Goal: Task Accomplishment & Management: Use online tool/utility

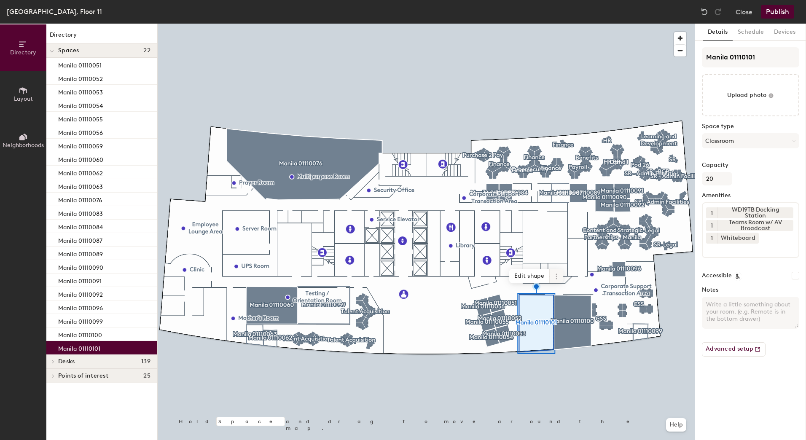
click at [556, 277] on icon at bounding box center [556, 276] width 7 height 7
click at [565, 312] on span "Activate" at bounding box center [587, 310] width 75 height 14
click at [782, 8] on button "Publish" at bounding box center [777, 11] width 33 height 13
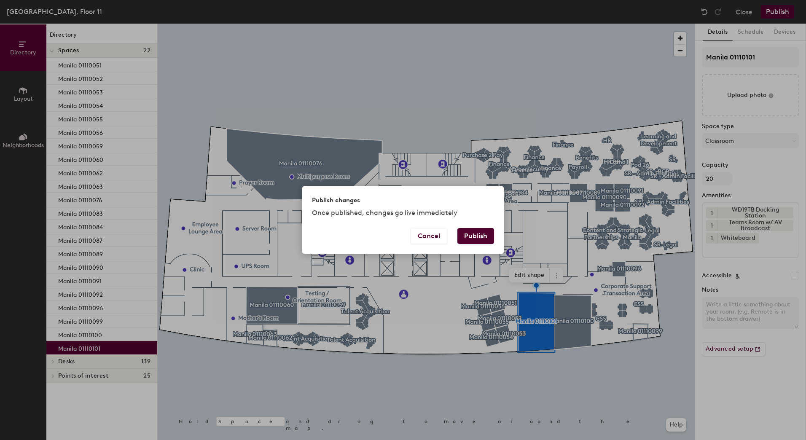
click at [467, 236] on button "Publish" at bounding box center [476, 236] width 37 height 16
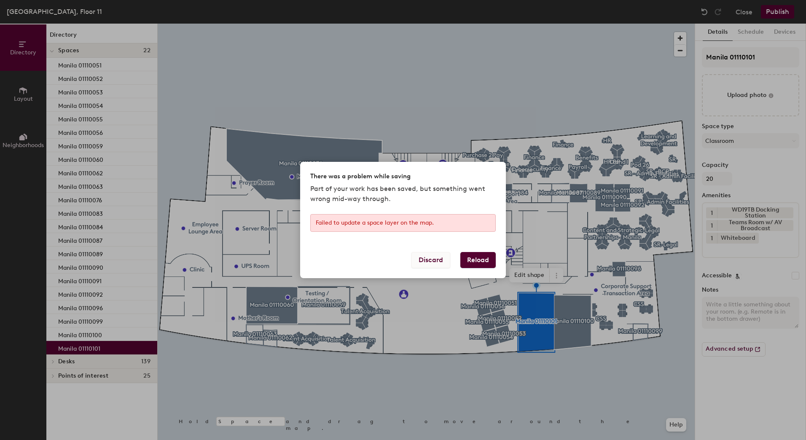
click at [443, 260] on button "Discard" at bounding box center [431, 260] width 39 height 16
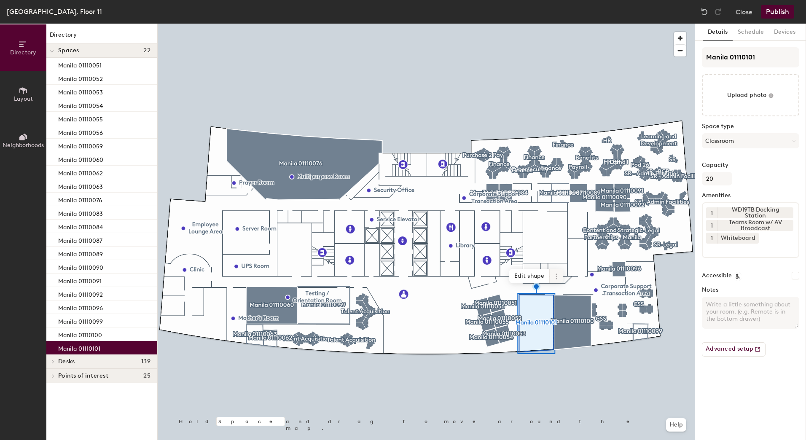
click at [558, 279] on icon at bounding box center [556, 276] width 7 height 7
click at [559, 311] on span "Activate" at bounding box center [587, 310] width 75 height 14
click at [783, 13] on button "Publish" at bounding box center [777, 11] width 33 height 13
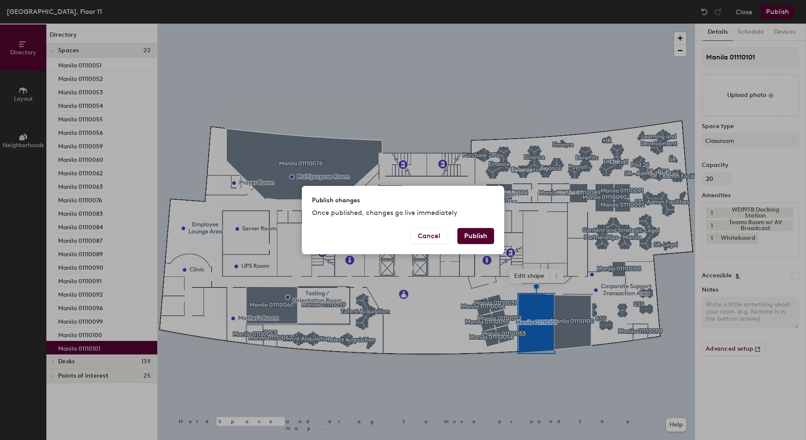
click at [477, 232] on button "Publish" at bounding box center [476, 236] width 37 height 16
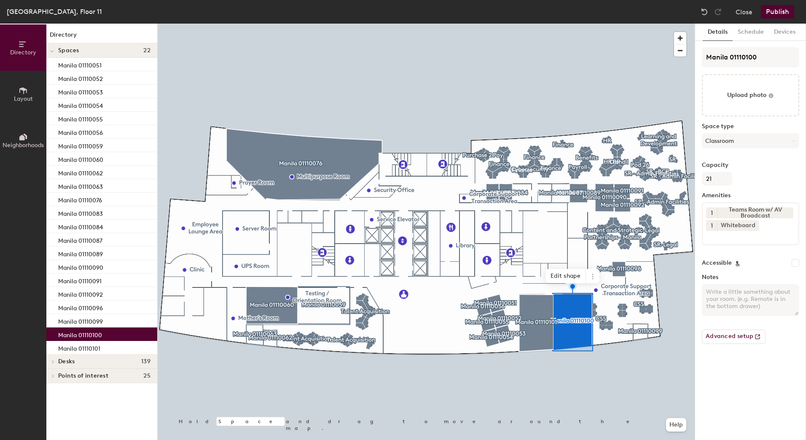
click at [778, 15] on button "Publish" at bounding box center [777, 11] width 33 height 13
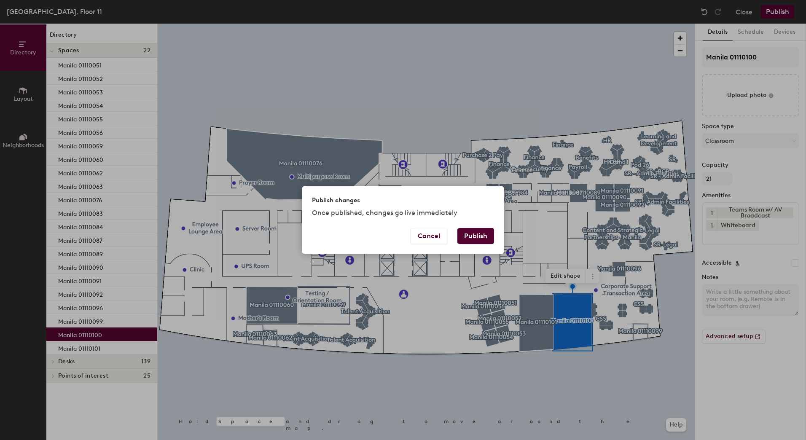
click at [484, 239] on button "Publish" at bounding box center [476, 236] width 37 height 16
